Goal: Task Accomplishment & Management: Use online tool/utility

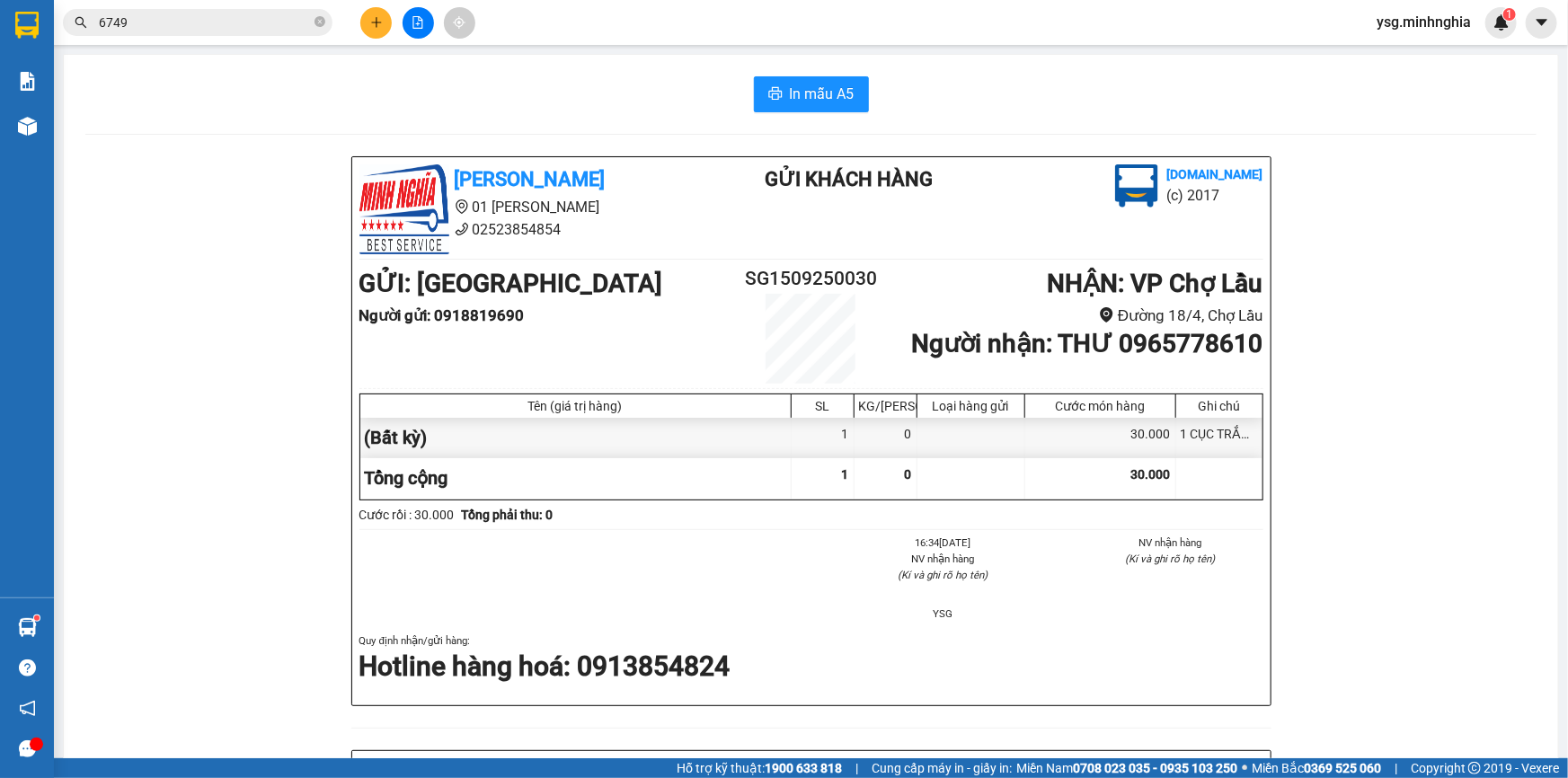
click at [405, 18] on button at bounding box center [418, 23] width 31 height 31
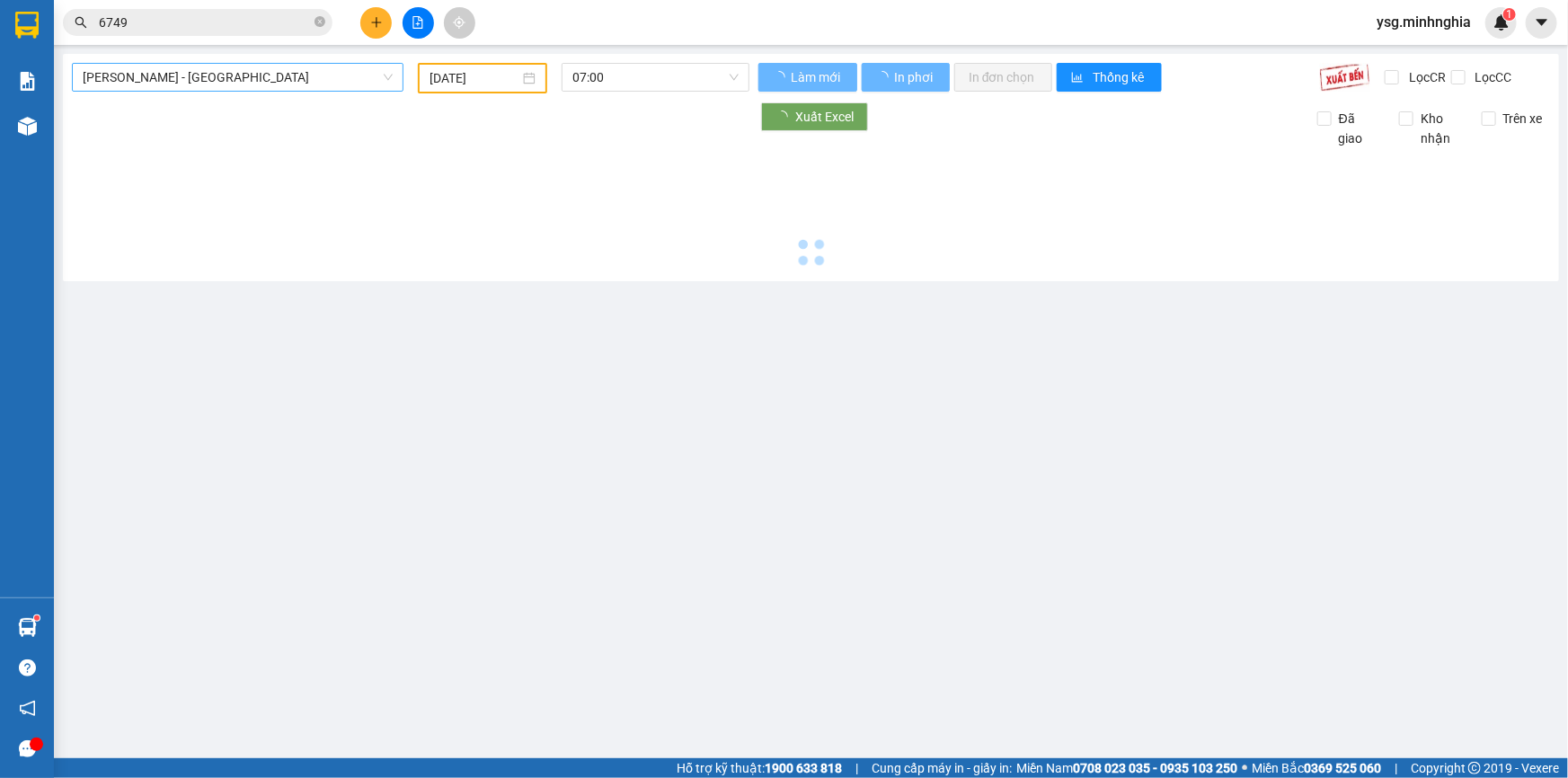
type input "[DATE]"
click at [290, 78] on span "[PERSON_NAME] - [GEOGRAPHIC_DATA]" at bounding box center [238, 77] width 310 height 27
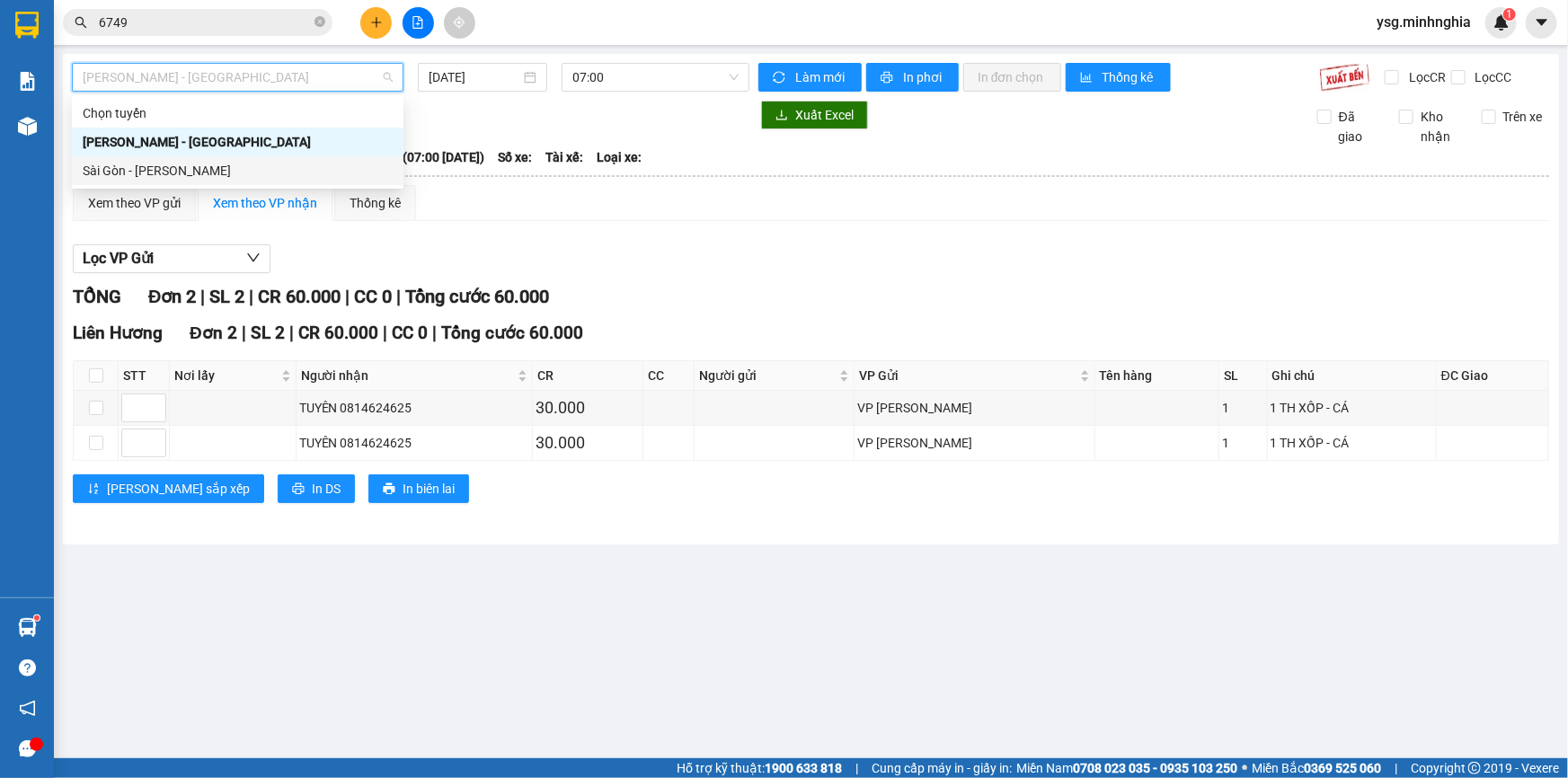
click at [218, 168] on div "Sài Gòn - [PERSON_NAME]" at bounding box center [238, 170] width 310 height 19
type input "[DATE]"
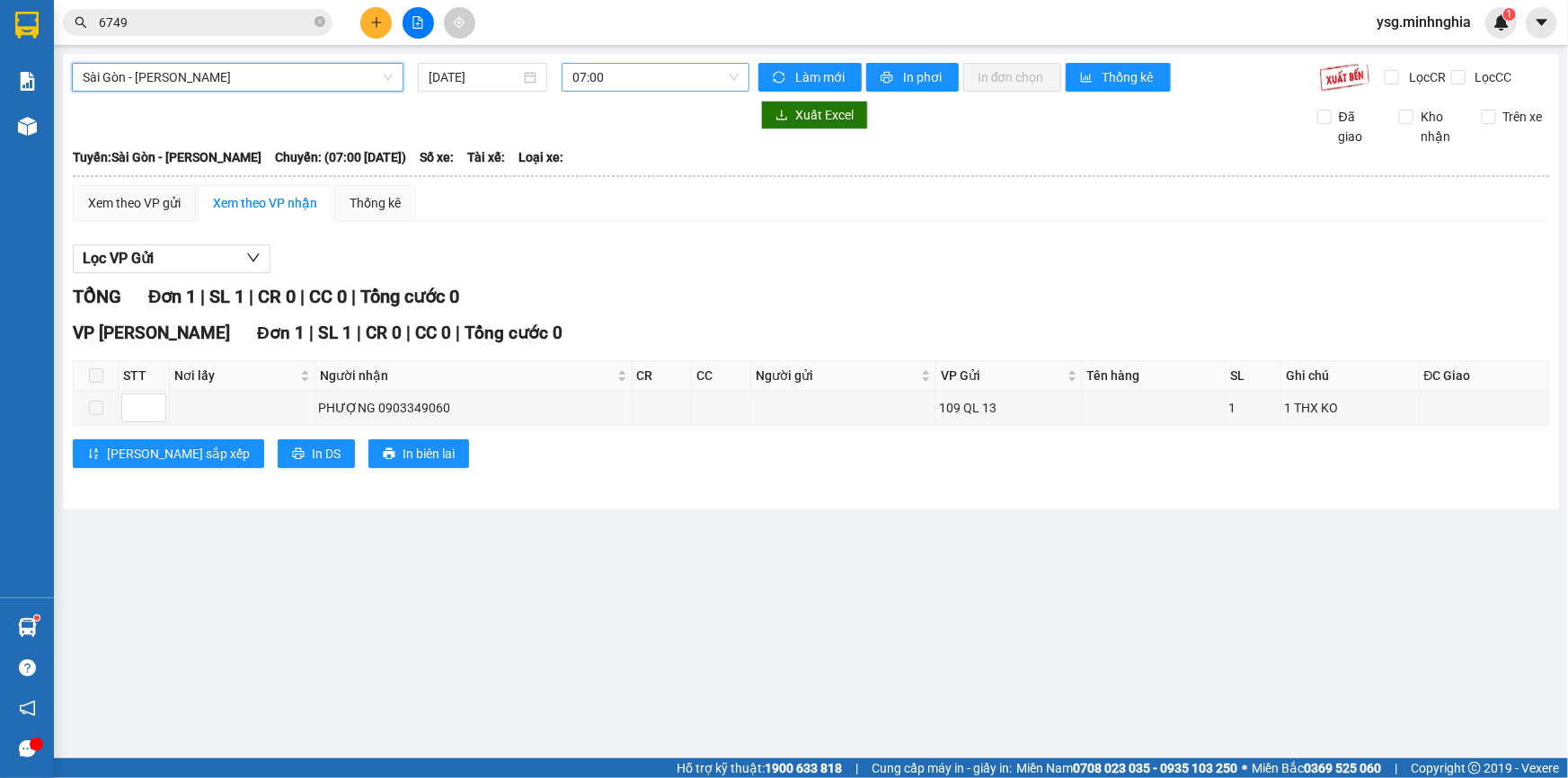
click at [575, 73] on span "07:00" at bounding box center [656, 77] width 166 height 27
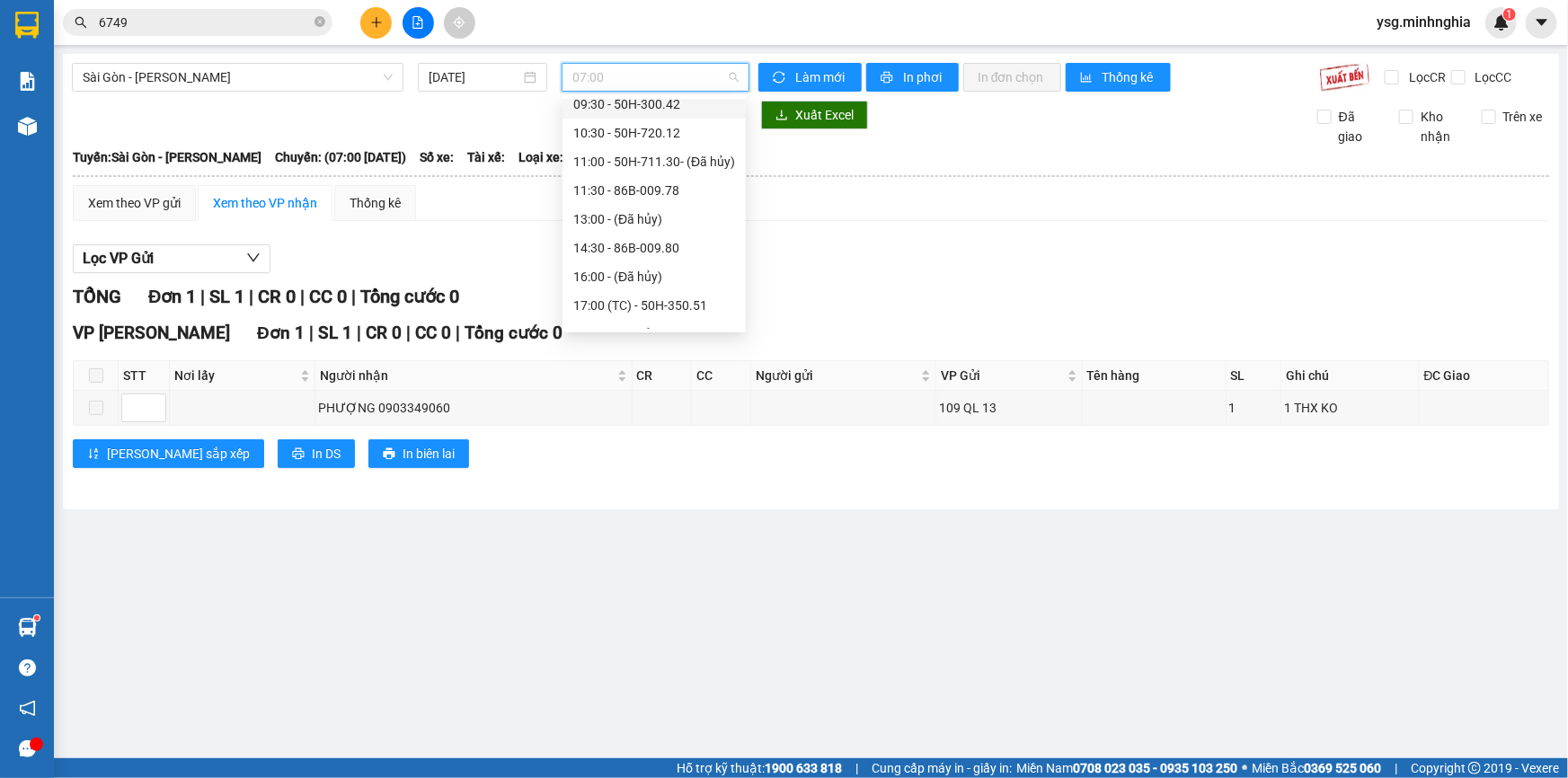
scroll to position [134, 0]
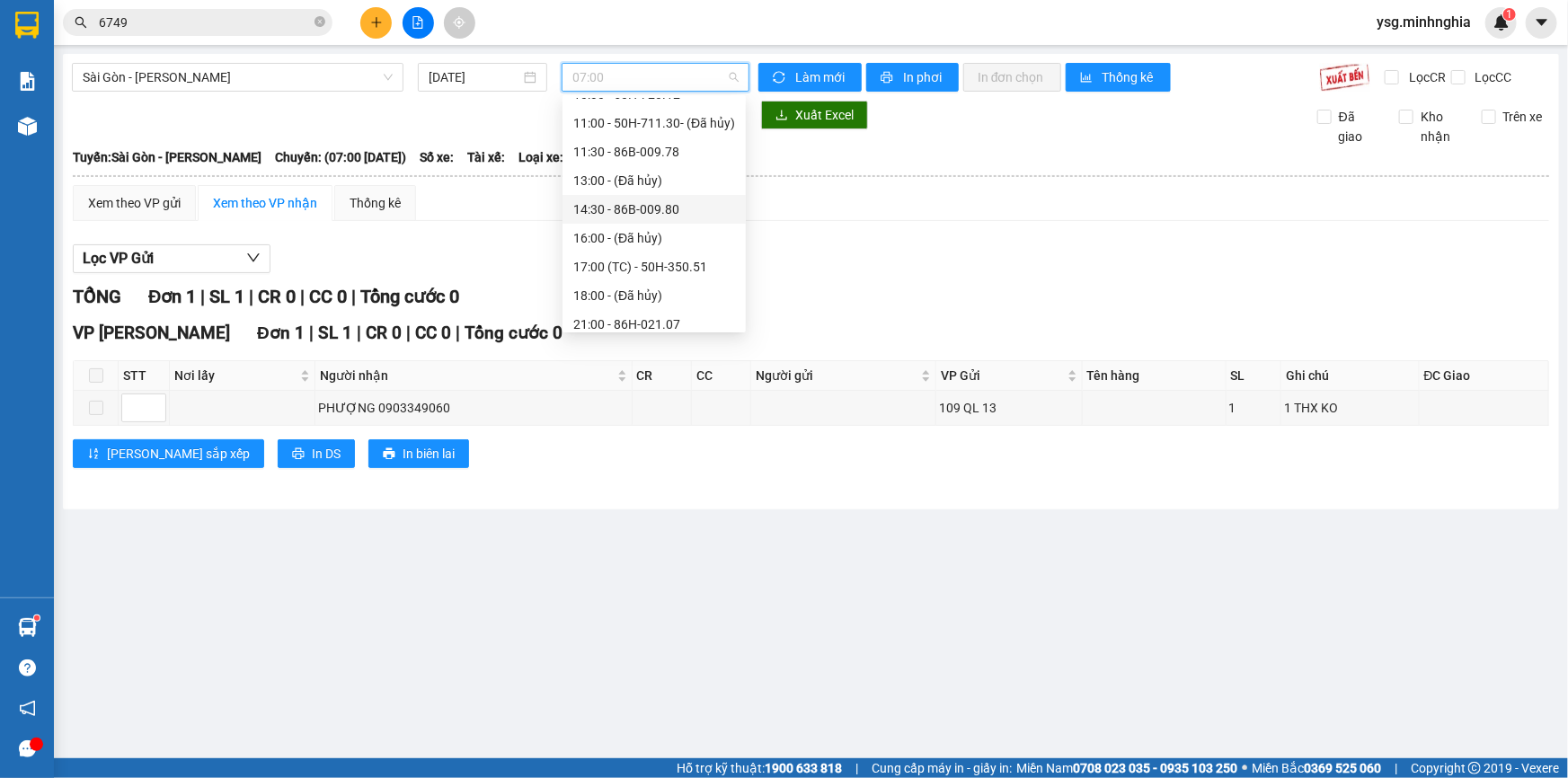
click at [607, 204] on div "14:30 - 86B-009.80" at bounding box center [654, 209] width 162 height 19
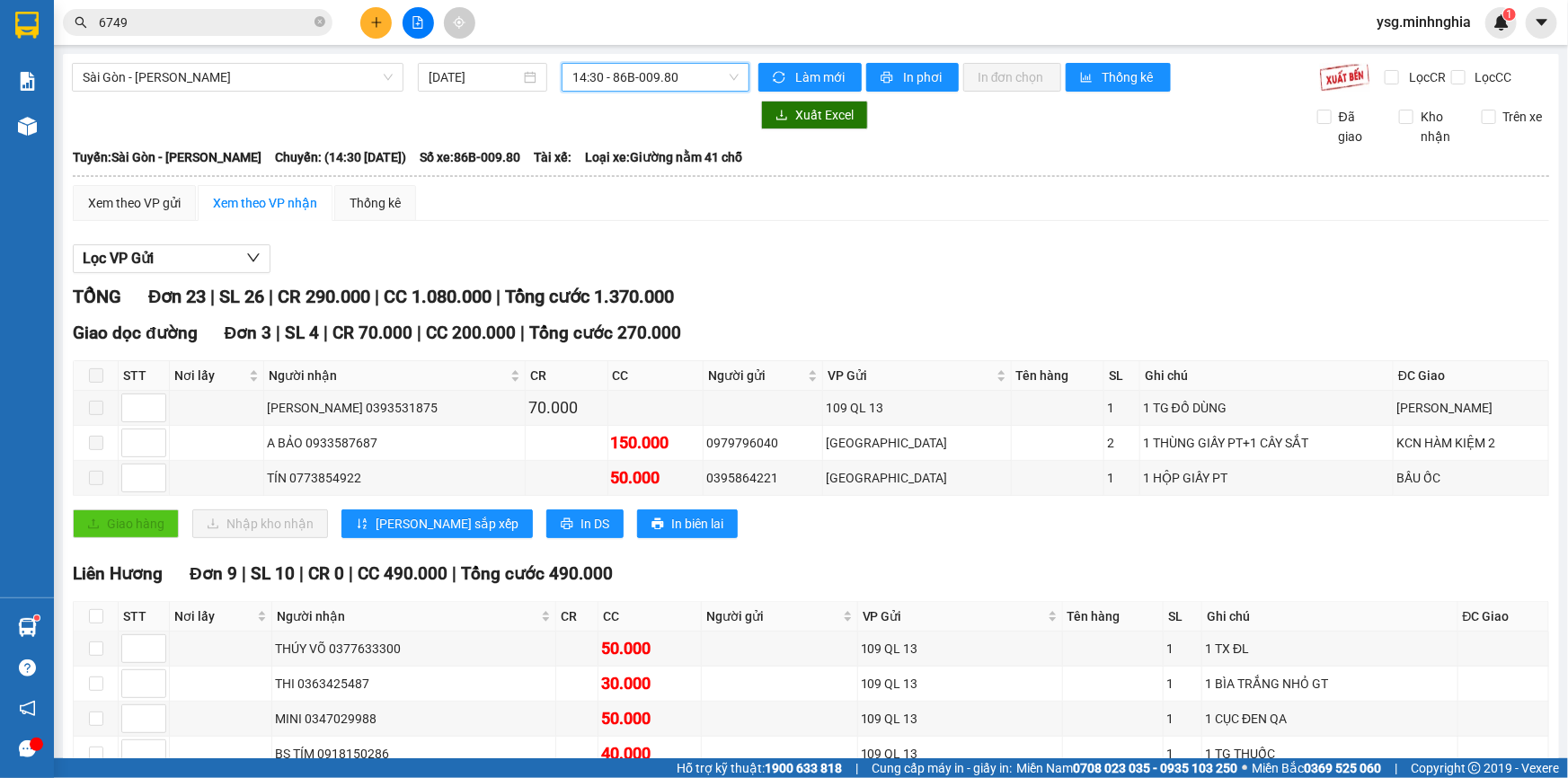
click at [163, 205] on div "Xem theo VP gửi" at bounding box center [134, 202] width 92 height 19
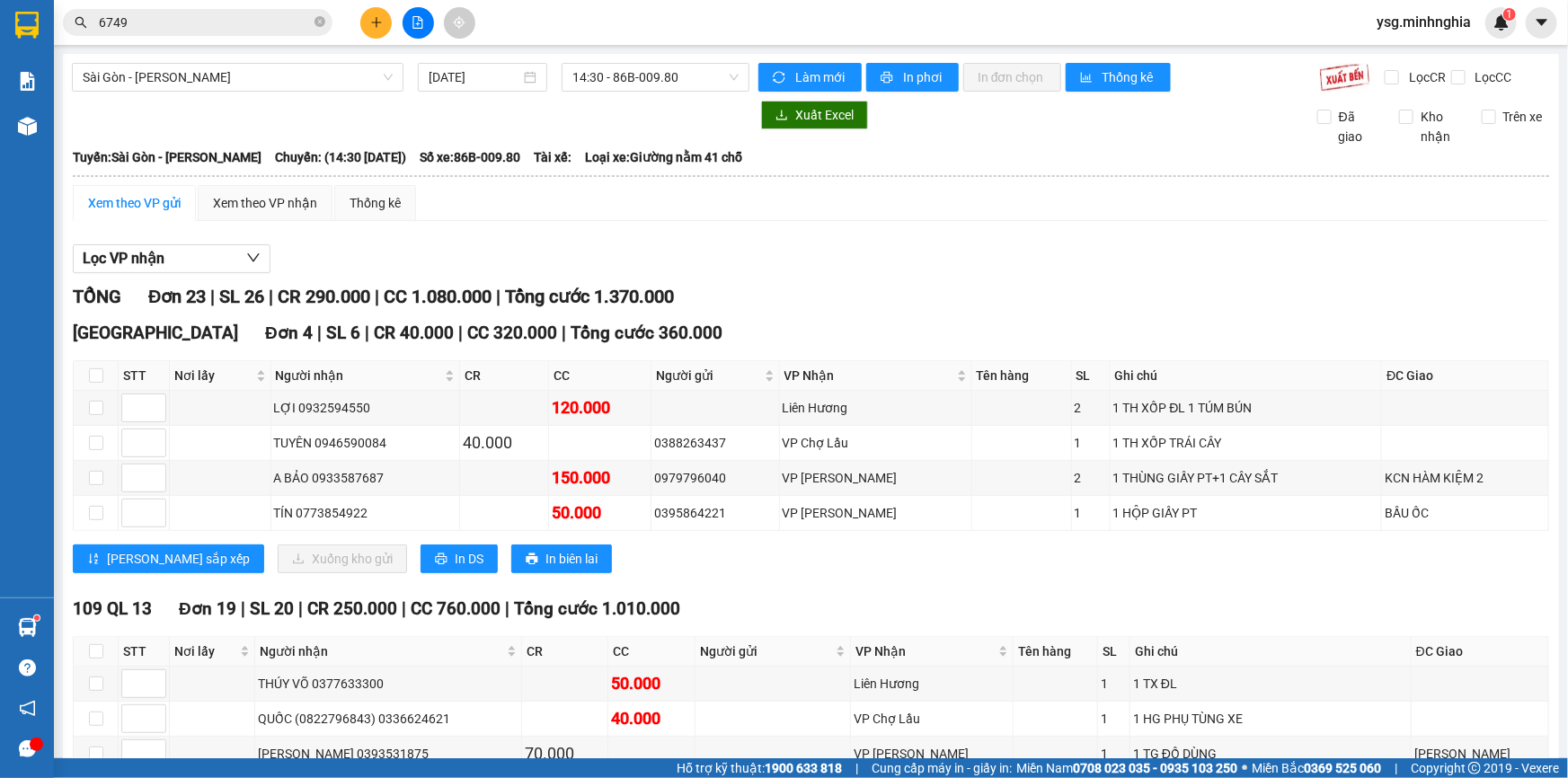
click at [729, 62] on div "[GEOGRAPHIC_DATA] - Phan Rí [DATE] 14:30 - 86B-009.80 Làm mới In phơi In đơn ch…" at bounding box center [811, 734] width 1496 height 1361
click at [701, 78] on span "14:30 - 86B-009.80" at bounding box center [656, 77] width 166 height 27
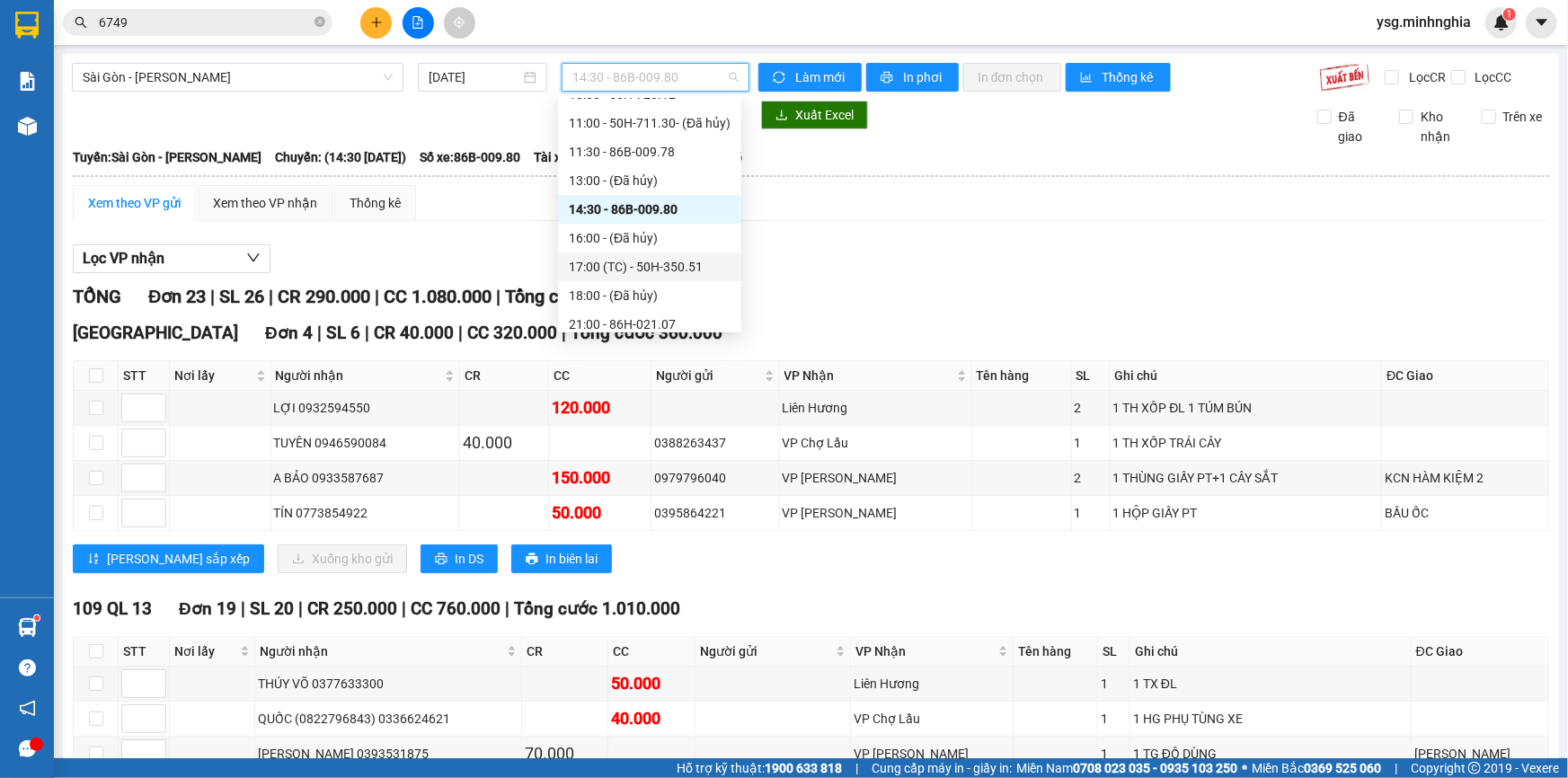
click at [634, 263] on div "17:00 (TC) - 50H-350.51" at bounding box center [649, 266] width 162 height 19
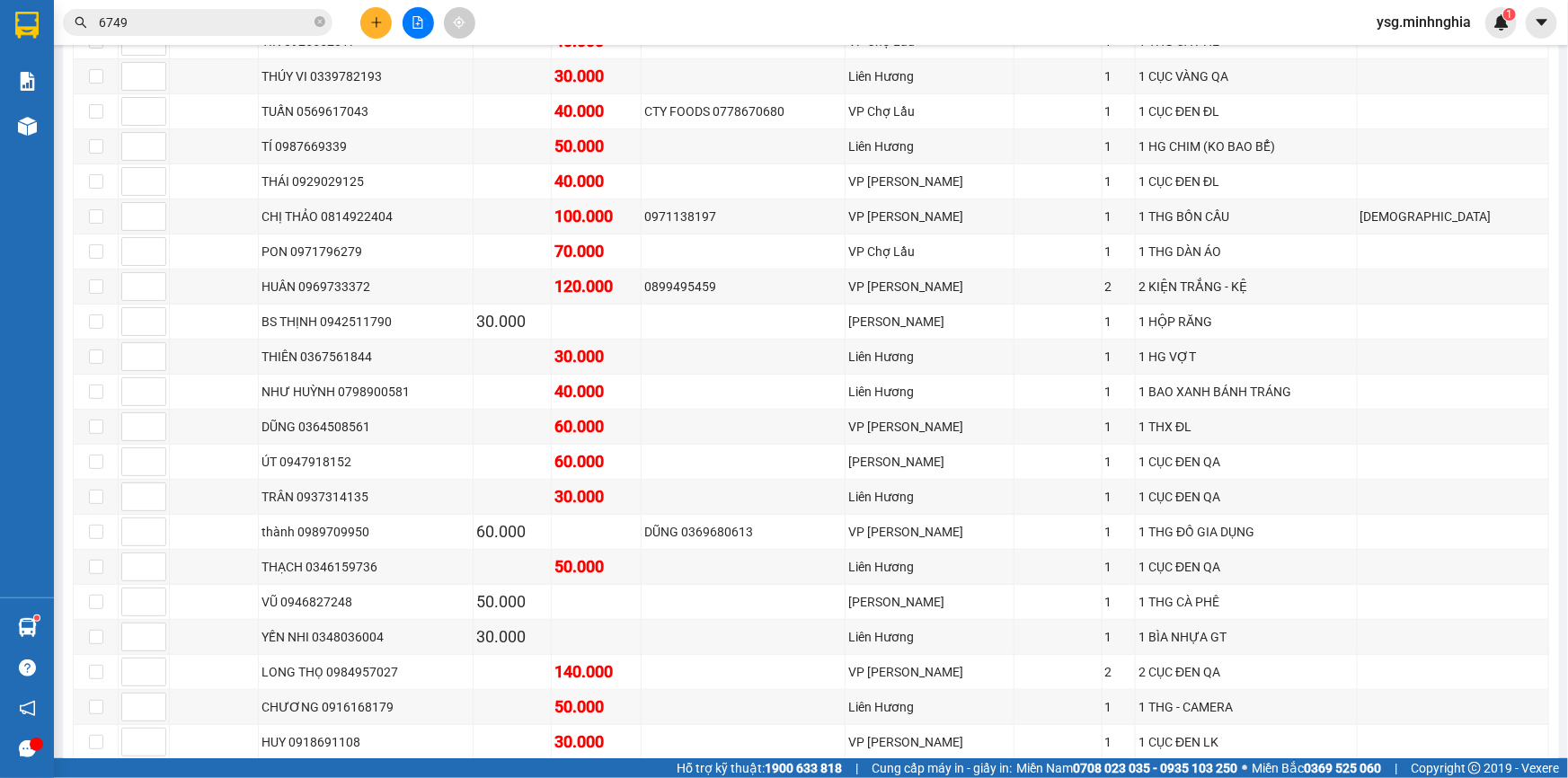
scroll to position [324, 0]
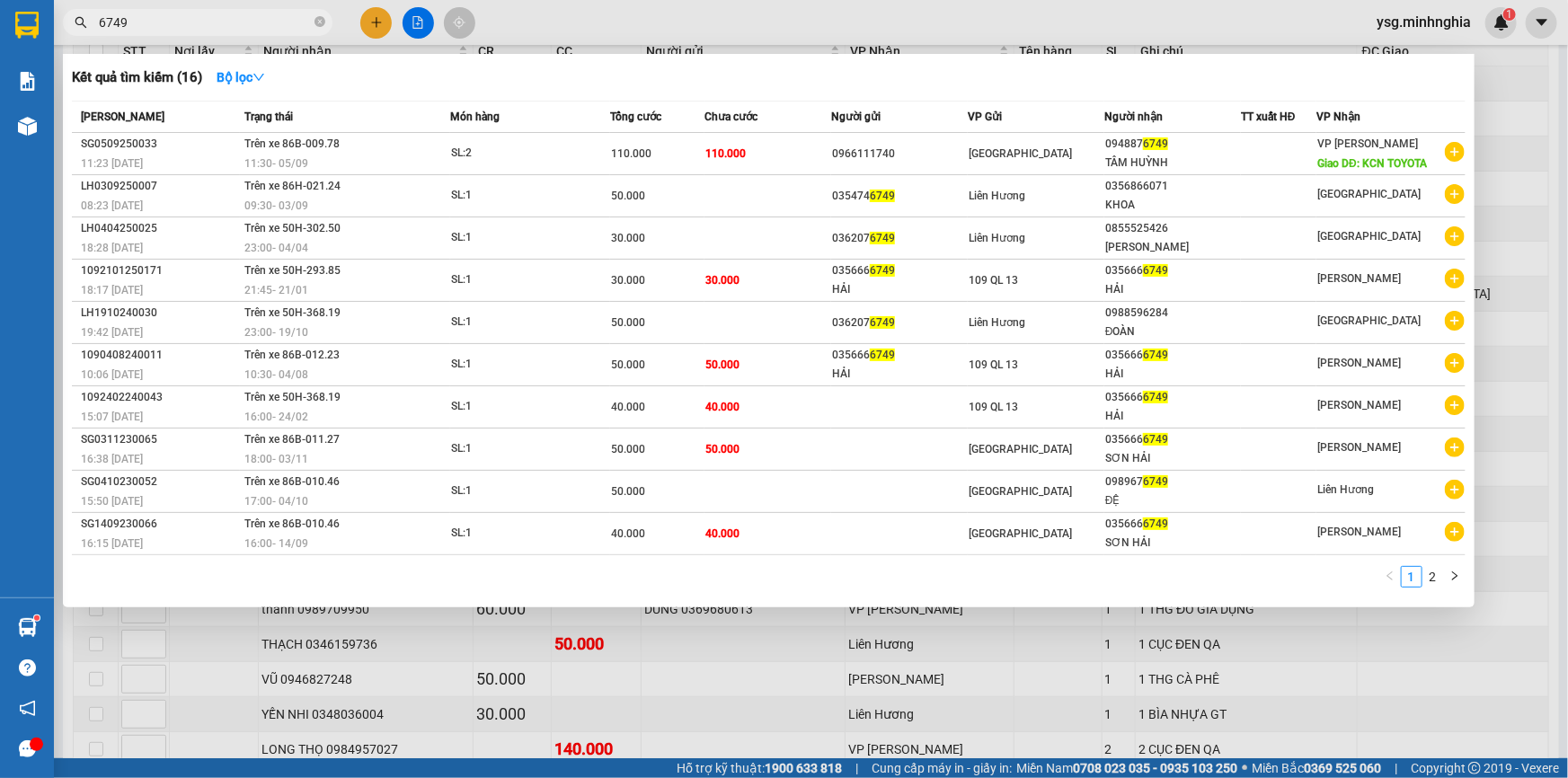
click at [235, 13] on input "6749" at bounding box center [205, 22] width 212 height 19
click at [318, 25] on icon "close-circle" at bounding box center [320, 22] width 11 height 11
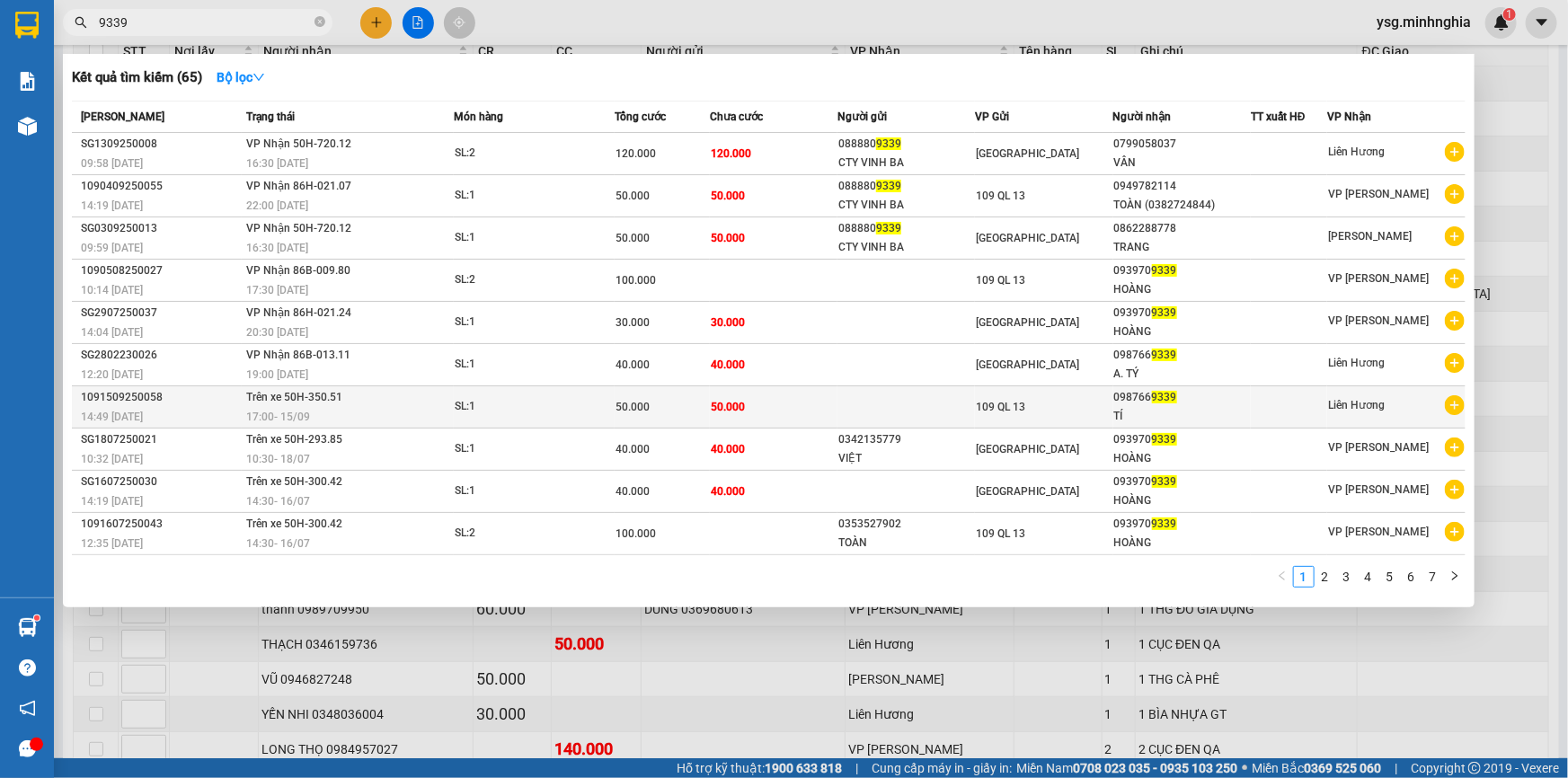
type input "9339"
click at [503, 397] on div "SL: 1" at bounding box center [522, 406] width 135 height 19
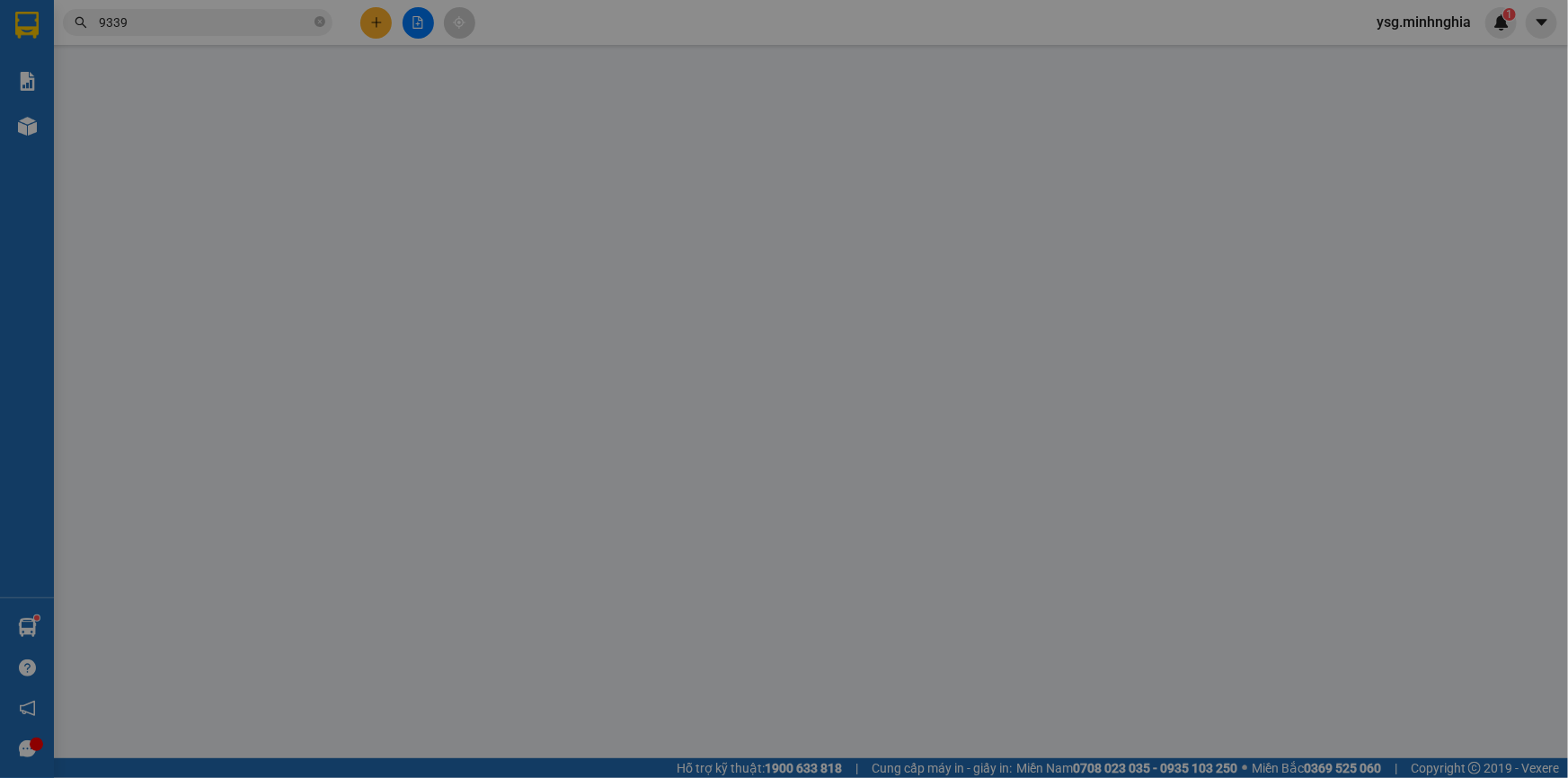
type input "0987669339"
type input "TÍ"
type input "50.000"
